Goal: Information Seeking & Learning: Learn about a topic

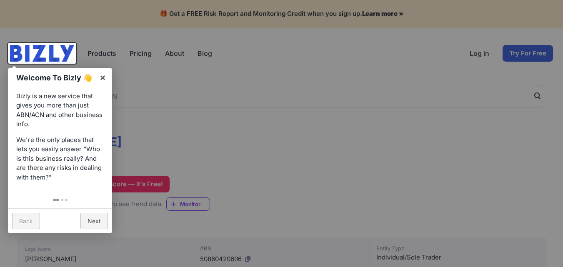
drag, startPoint x: 100, startPoint y: 218, endPoint x: 103, endPoint y: 78, distance: 140.4
click at [100, 218] on link "Next" at bounding box center [93, 221] width 27 height 16
click at [103, 78] on div at bounding box center [281, 133] width 563 height 267
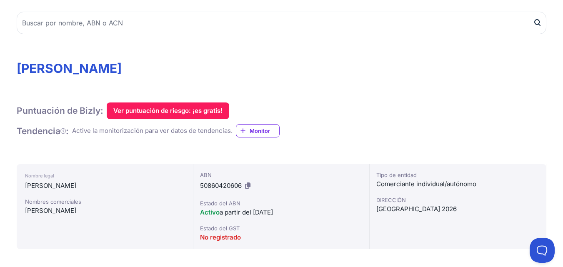
scroll to position [35, 0]
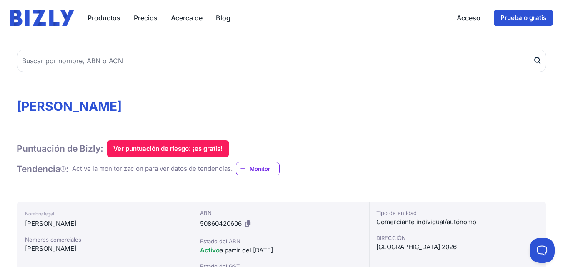
click at [263, 168] on font "Monitor" at bounding box center [259, 168] width 20 height 7
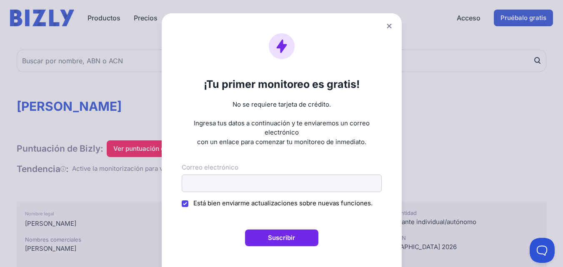
click at [391, 27] on button at bounding box center [389, 26] width 12 height 12
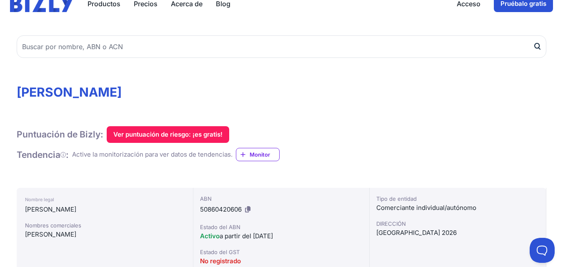
scroll to position [63, 0]
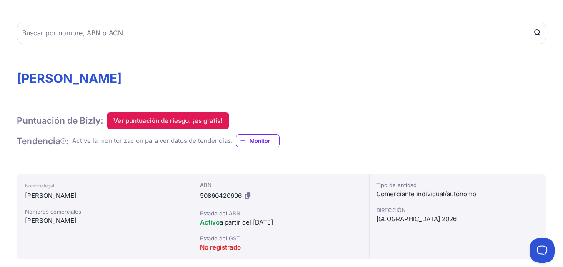
click at [188, 122] on font "Ver puntuación de riesgo: ¡es gratis!" at bounding box center [167, 121] width 109 height 8
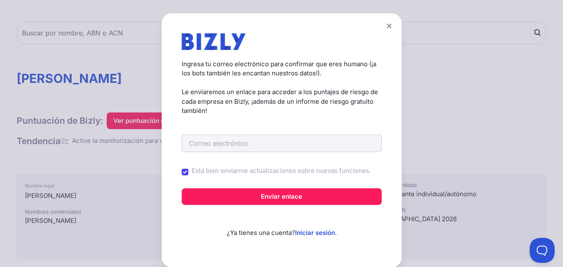
click at [389, 25] on icon at bounding box center [388, 26] width 5 height 5
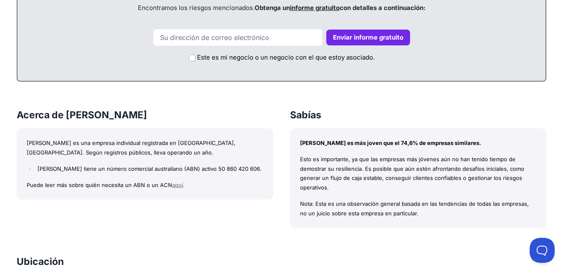
scroll to position [480, 0]
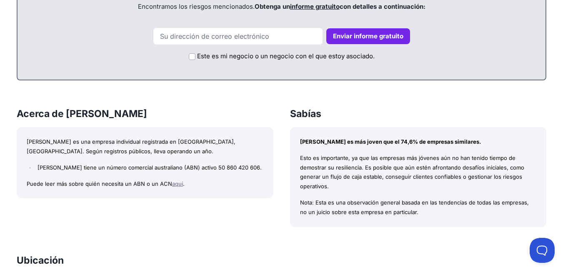
click at [176, 187] on font "aquí" at bounding box center [177, 183] width 11 height 7
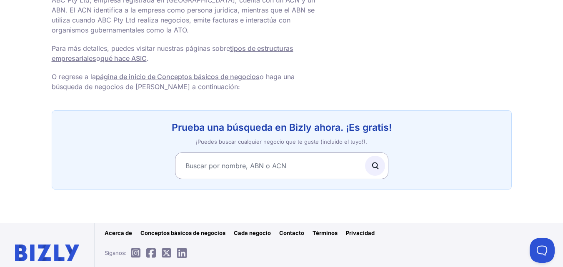
scroll to position [684, 0]
